Goal: Task Accomplishment & Management: Use online tool/utility

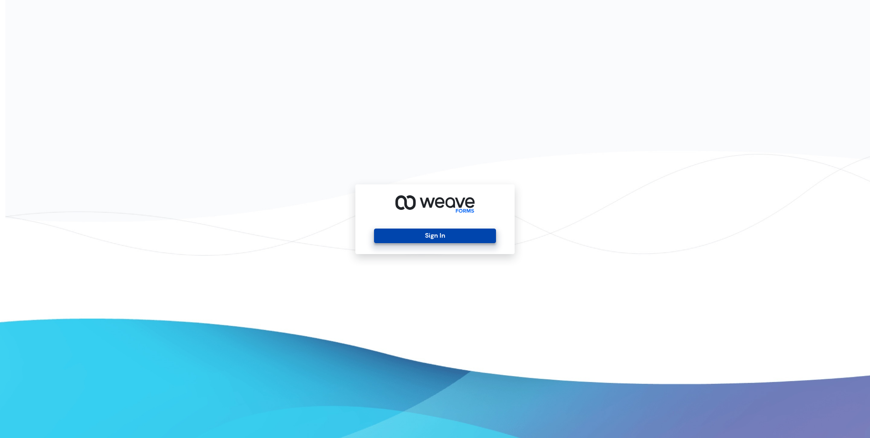
click at [435, 237] on button "Sign In" at bounding box center [434, 235] width 121 height 15
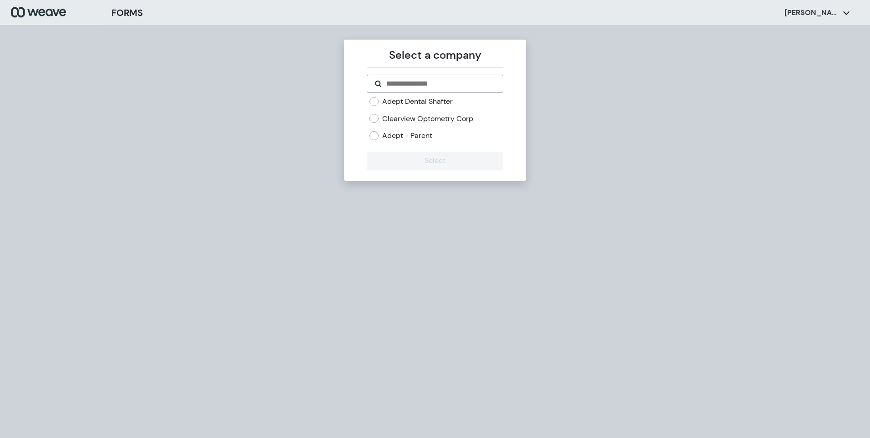
click at [417, 103] on label "Adept Dental Shafter" at bounding box center [417, 101] width 71 height 10
click at [434, 163] on button "Select" at bounding box center [435, 160] width 136 height 18
